Goal: Information Seeking & Learning: Check status

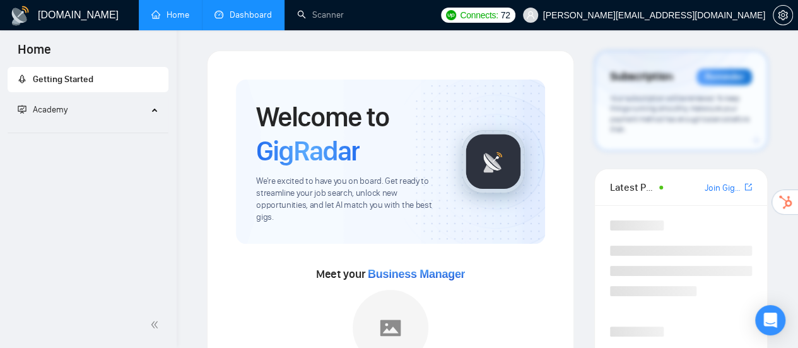
click at [234, 18] on link "Dashboard" at bounding box center [242, 14] width 57 height 11
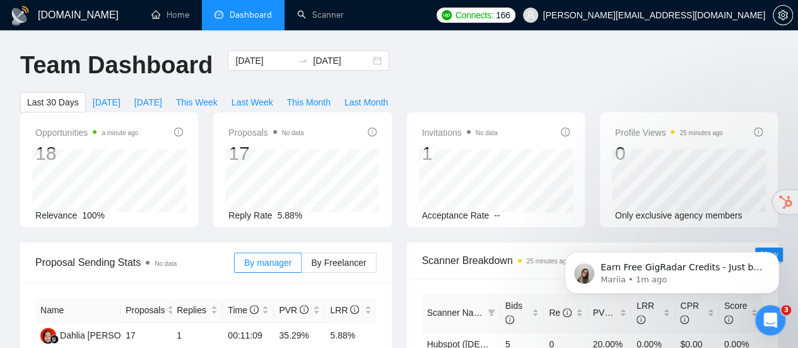
click at [278, 210] on span "5.88%" at bounding box center [290, 215] width 25 height 10
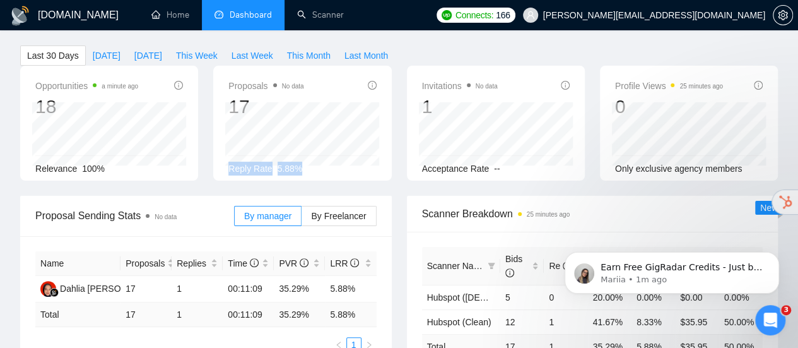
scroll to position [63, 0]
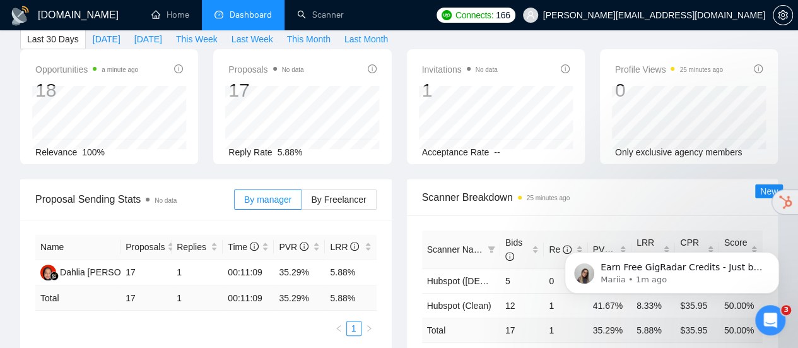
click at [634, 152] on div "Opportunities a minute ago 18 [DATE] Relevant 4 Relevance 100% Proposals No dat…" at bounding box center [399, 114] width 773 height 130
click at [776, 256] on icon "Dismiss notification" at bounding box center [775, 255] width 4 height 4
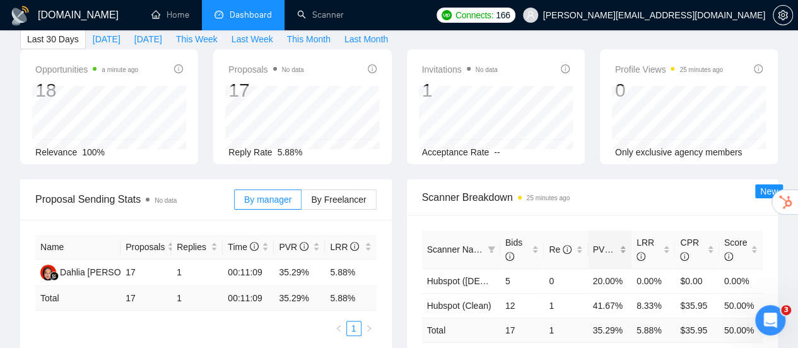
click at [601, 244] on span "PVR" at bounding box center [608, 249] width 30 height 10
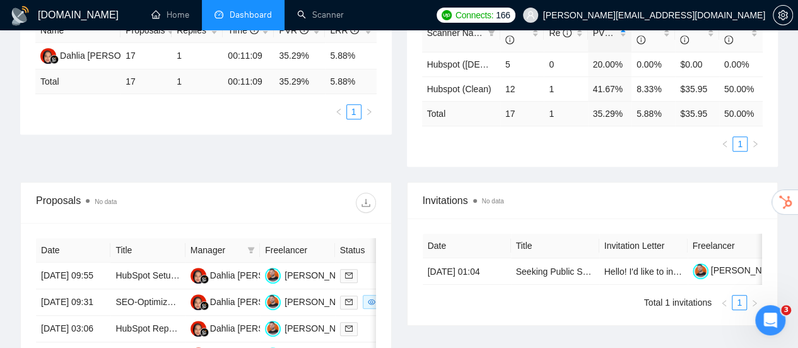
scroll to position [0, 0]
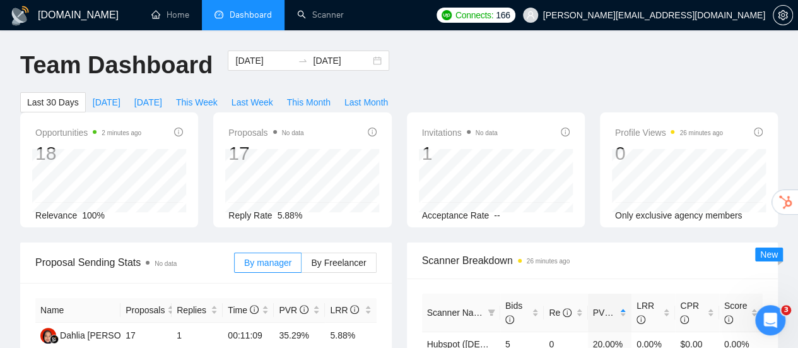
click at [566, 127] on icon "info-circle" at bounding box center [565, 131] width 9 height 9
